Goal: Task Accomplishment & Management: Use online tool/utility

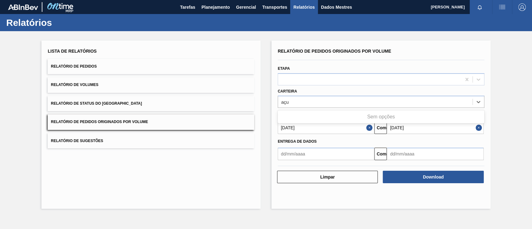
type input "aç"
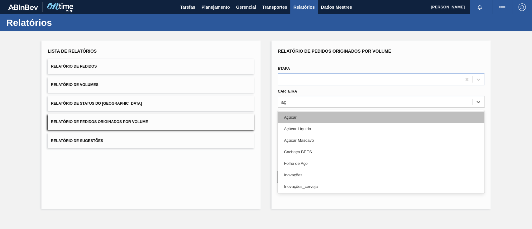
click at [303, 115] on div "Açúcar" at bounding box center [381, 118] width 207 height 12
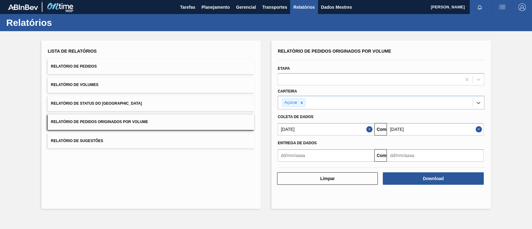
click at [419, 132] on input "[DATE]" at bounding box center [435, 129] width 97 height 12
click at [511, 146] on div "Lista de Relatórios Relatório de Pedidos Relatório de Volumes Relatório de Stat…" at bounding box center [266, 124] width 532 height 186
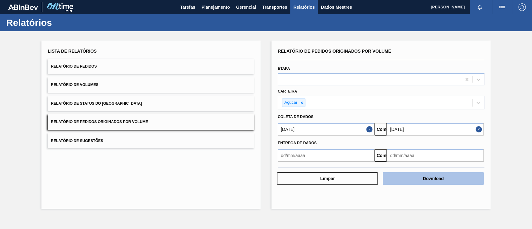
click at [470, 178] on button "Download" at bounding box center [433, 178] width 101 height 12
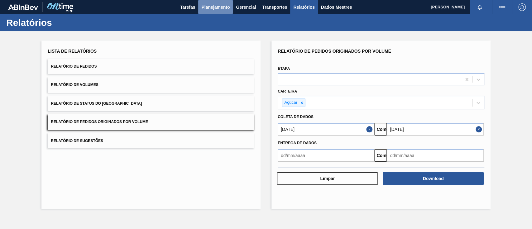
click at [205, 9] on font "Planejamento" at bounding box center [215, 7] width 28 height 5
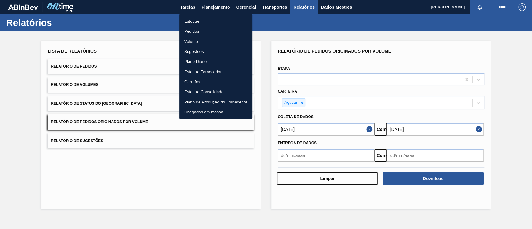
click at [183, 34] on li "Pedidos" at bounding box center [215, 31] width 73 height 10
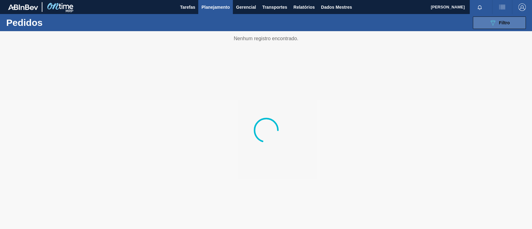
click at [505, 22] on font "Filtro" at bounding box center [504, 22] width 11 height 5
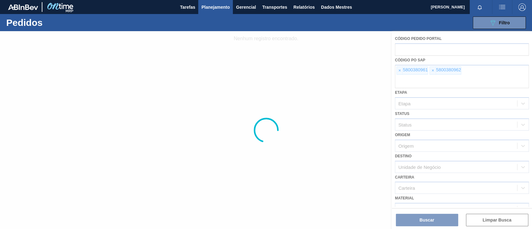
click at [401, 70] on div at bounding box center [266, 130] width 532 height 198
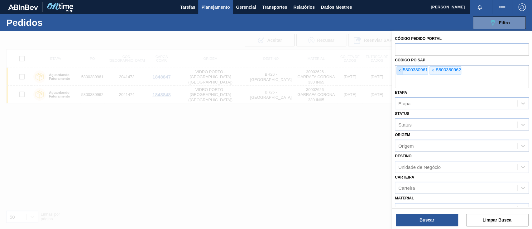
click at [399, 71] on font "×" at bounding box center [399, 70] width 2 height 5
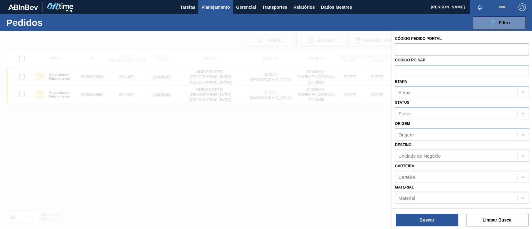
paste input "text"
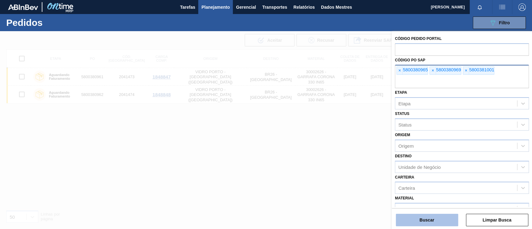
click at [437, 218] on button "Buscar" at bounding box center [427, 220] width 62 height 12
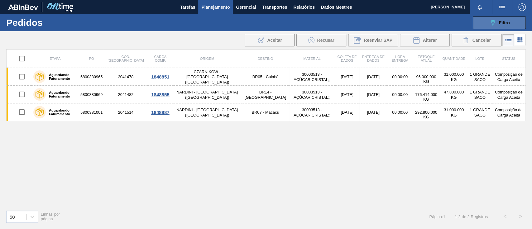
click at [485, 22] on button "089F7B8B-B2A5-4AFE-B5C0-19BA573D28AC Filtro" at bounding box center [499, 23] width 53 height 12
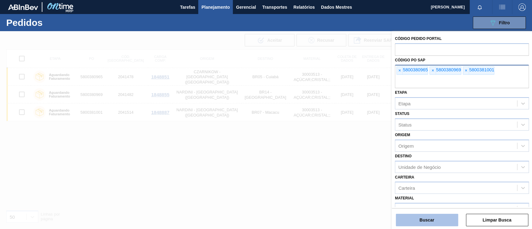
click at [415, 219] on button "Buscar" at bounding box center [427, 220] width 62 height 12
